Goal: Task Accomplishment & Management: Manage account settings

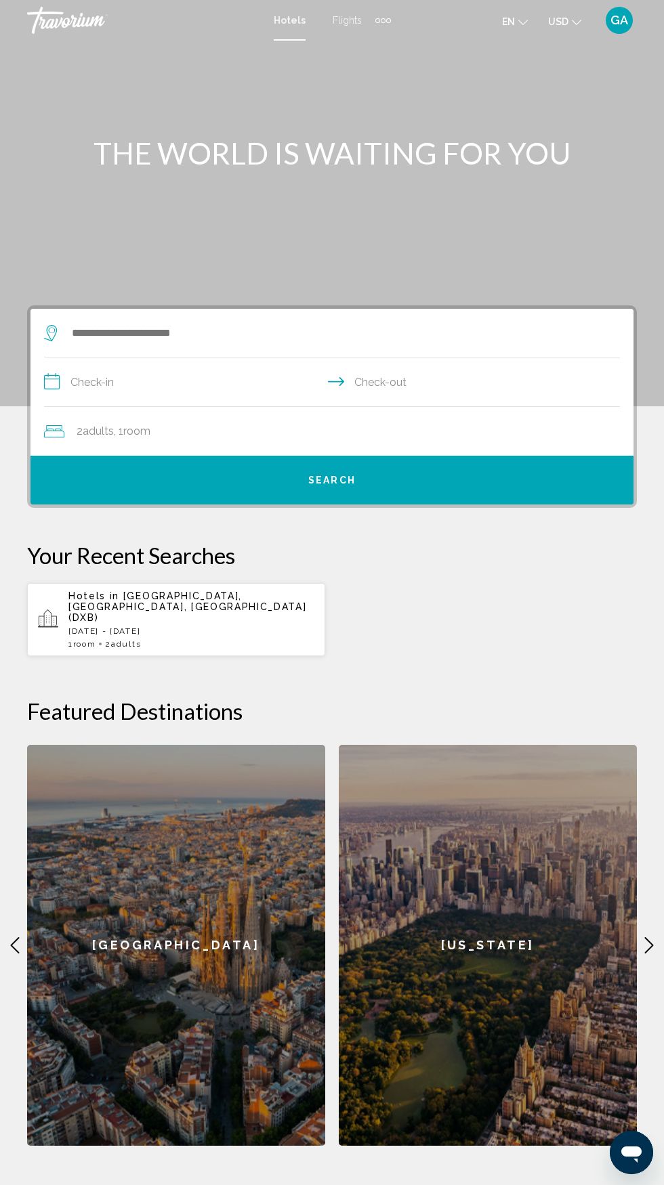
click at [628, 22] on div "GA" at bounding box center [618, 20] width 27 height 27
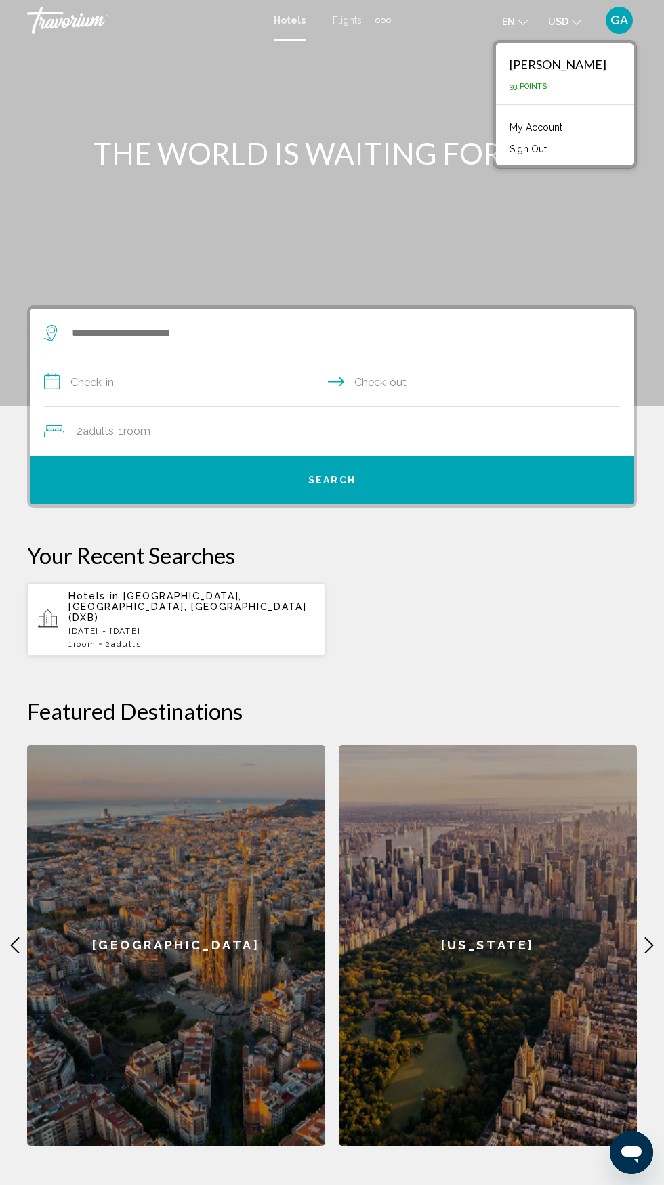
click at [594, 125] on li "My Account" at bounding box center [564, 126] width 124 height 22
click at [554, 125] on link "My Account" at bounding box center [535, 127] width 66 height 18
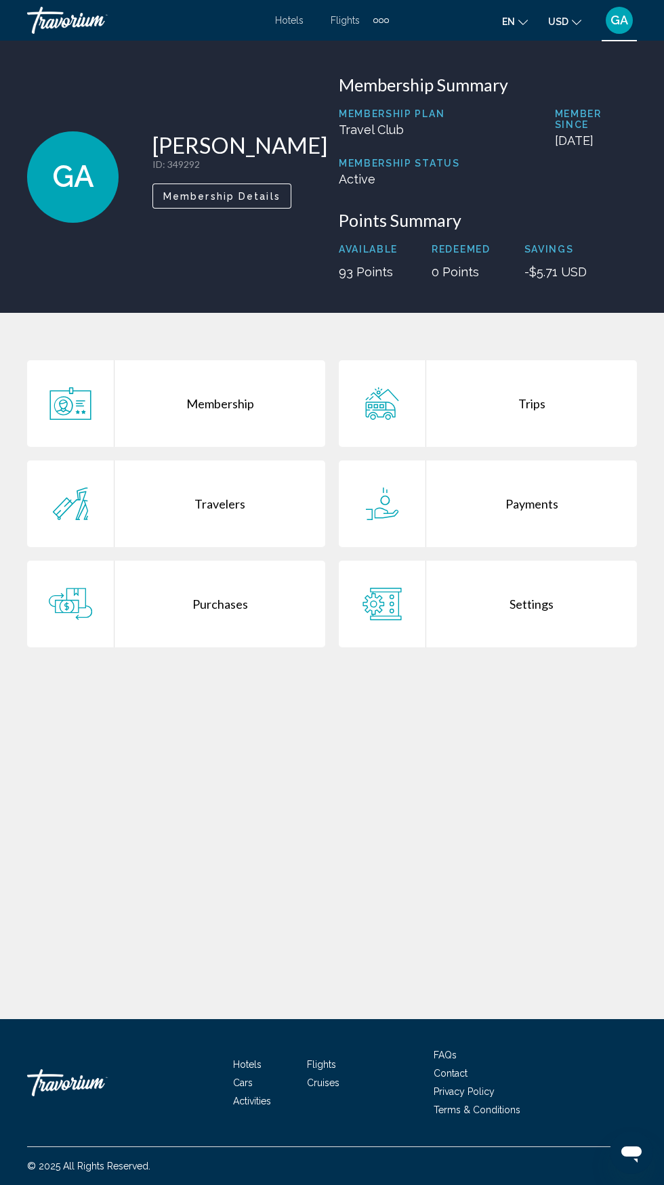
click at [224, 608] on div "Purchases" at bounding box center [219, 604] width 211 height 87
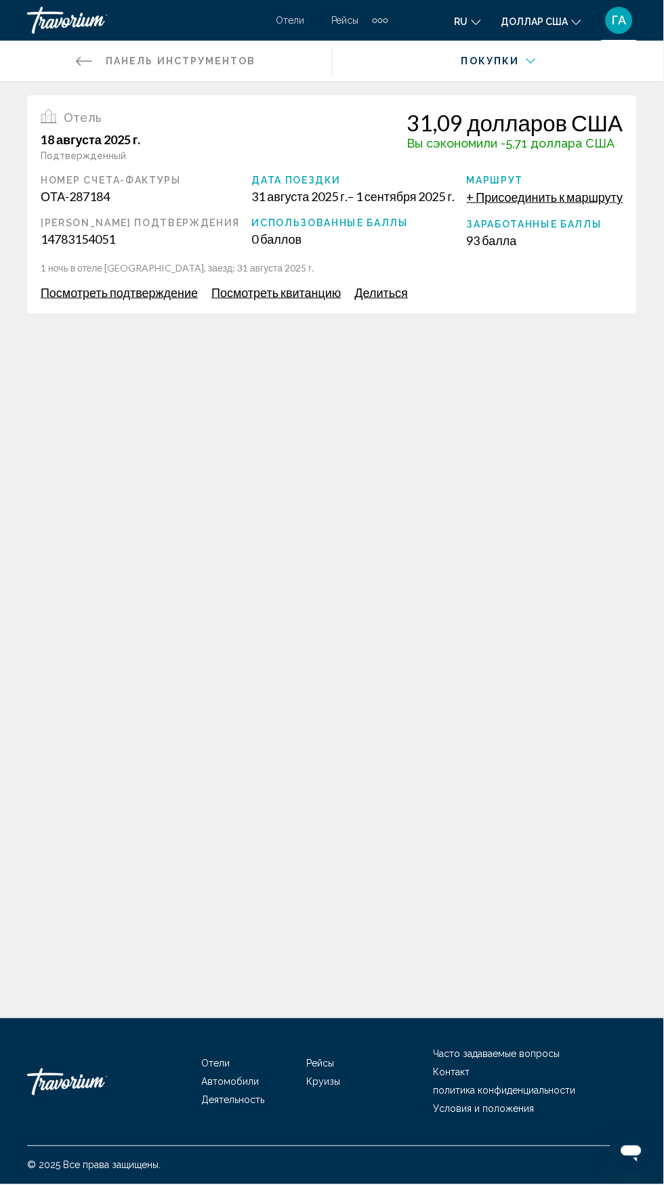
click at [117, 293] on font "Посмотреть подтверждение" at bounding box center [119, 292] width 157 height 15
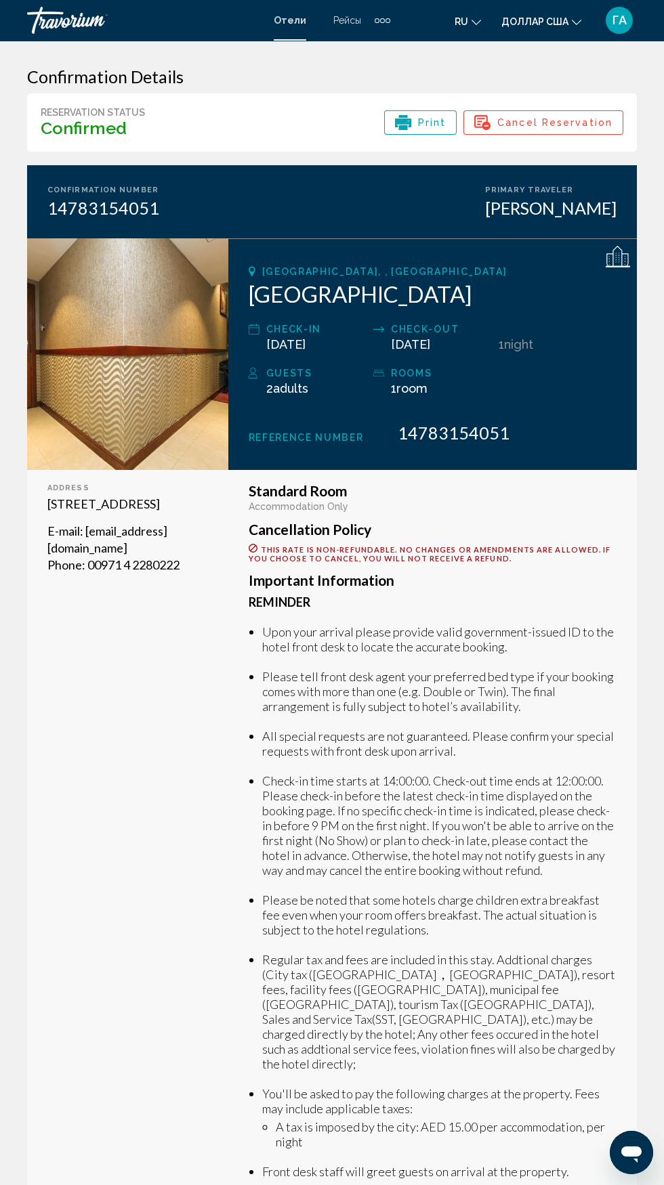
scroll to position [115, 0]
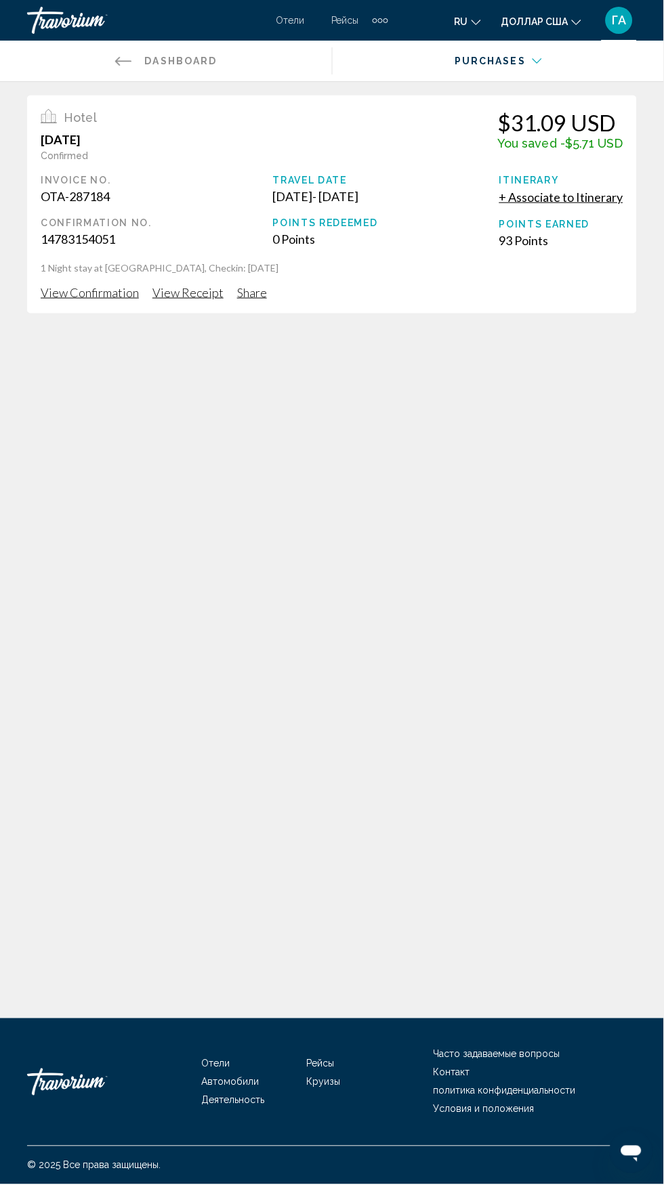
click at [177, 292] on span "View Receipt" at bounding box center [187, 292] width 71 height 15
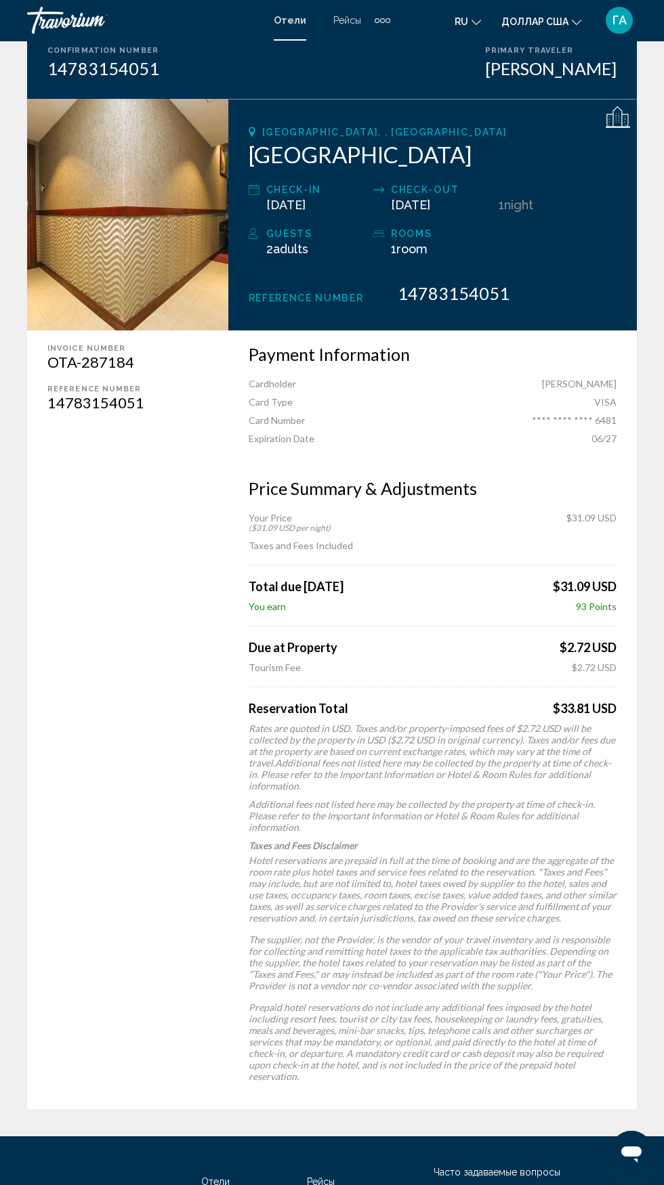
scroll to position [154, 0]
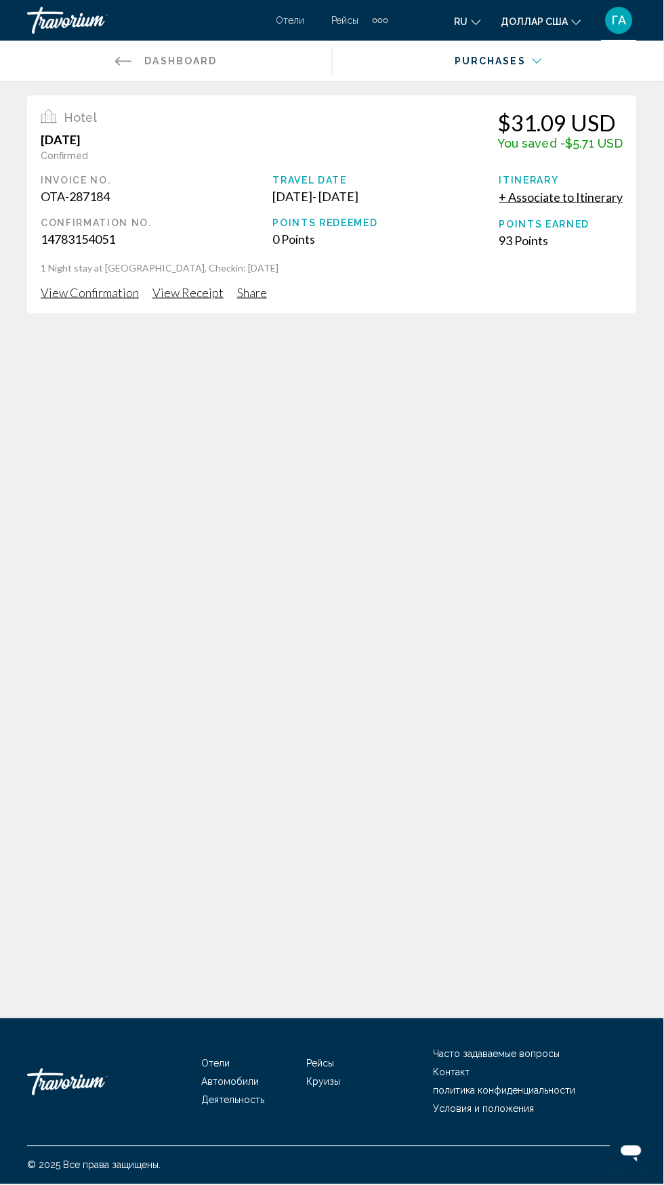
click at [114, 289] on span "View Confirmation" at bounding box center [90, 292] width 98 height 15
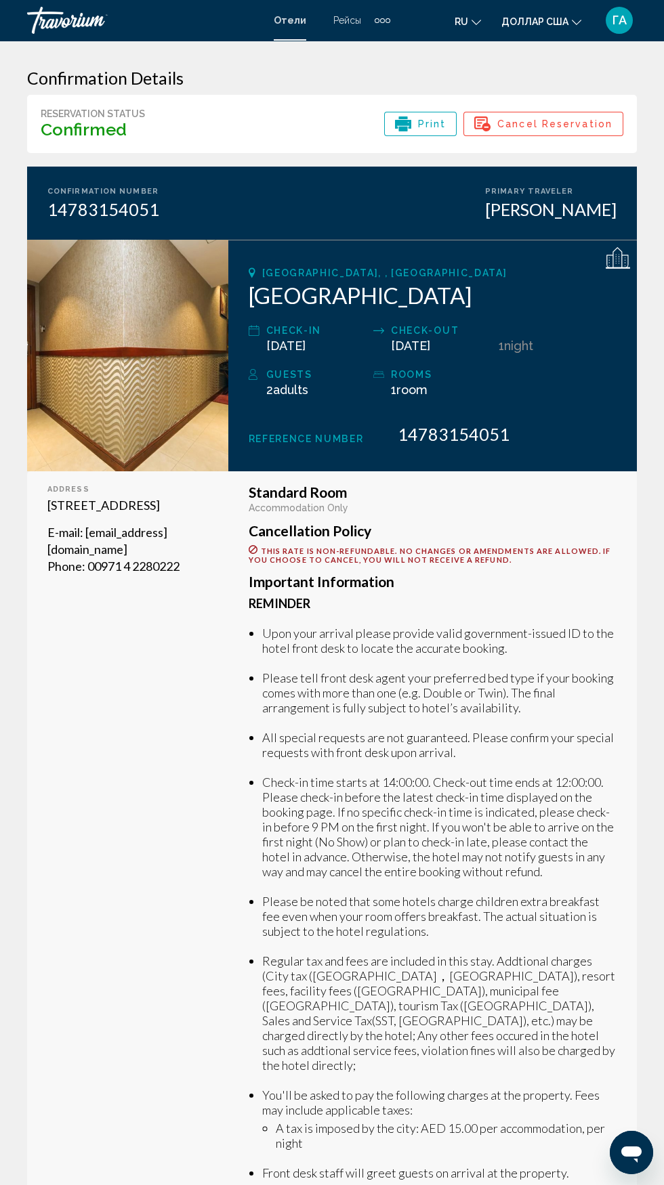
click at [634, 5] on mat-toolbar "Отели Рейсы Автомобили Круизы Деятельность [PERSON_NAME] Круизы Деятельность ru…" at bounding box center [332, 20] width 664 height 41
click at [625, 25] on font "ГА" at bounding box center [619, 20] width 14 height 14
click at [528, 149] on font "Выход" at bounding box center [523, 149] width 28 height 11
